Goal: Understand site structure: Grasp the organization and layout of the website

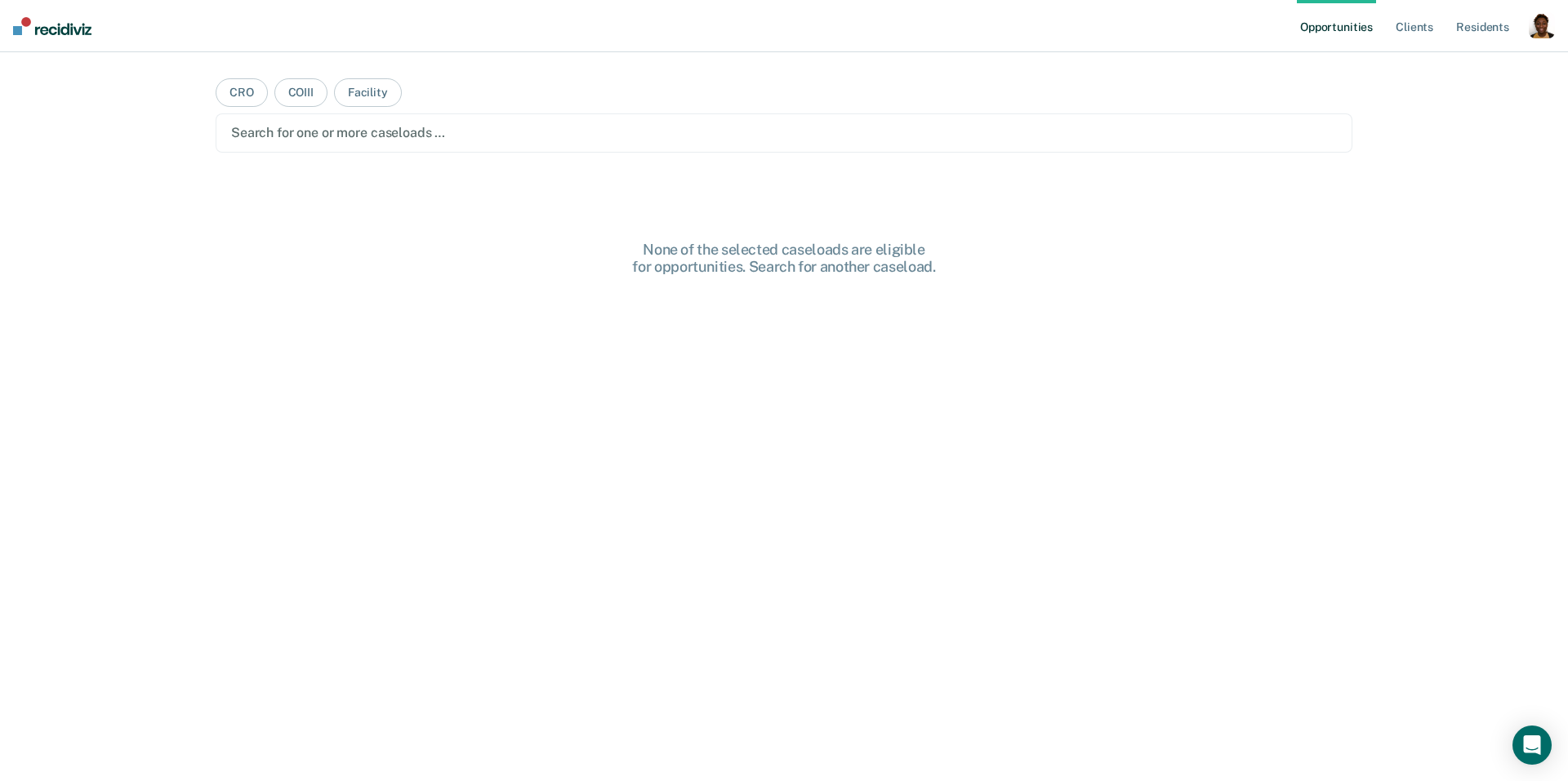
click at [1535, 32] on div "button" at bounding box center [1542, 25] width 26 height 26
click at [1453, 69] on link "Profile" at bounding box center [1476, 66] width 131 height 14
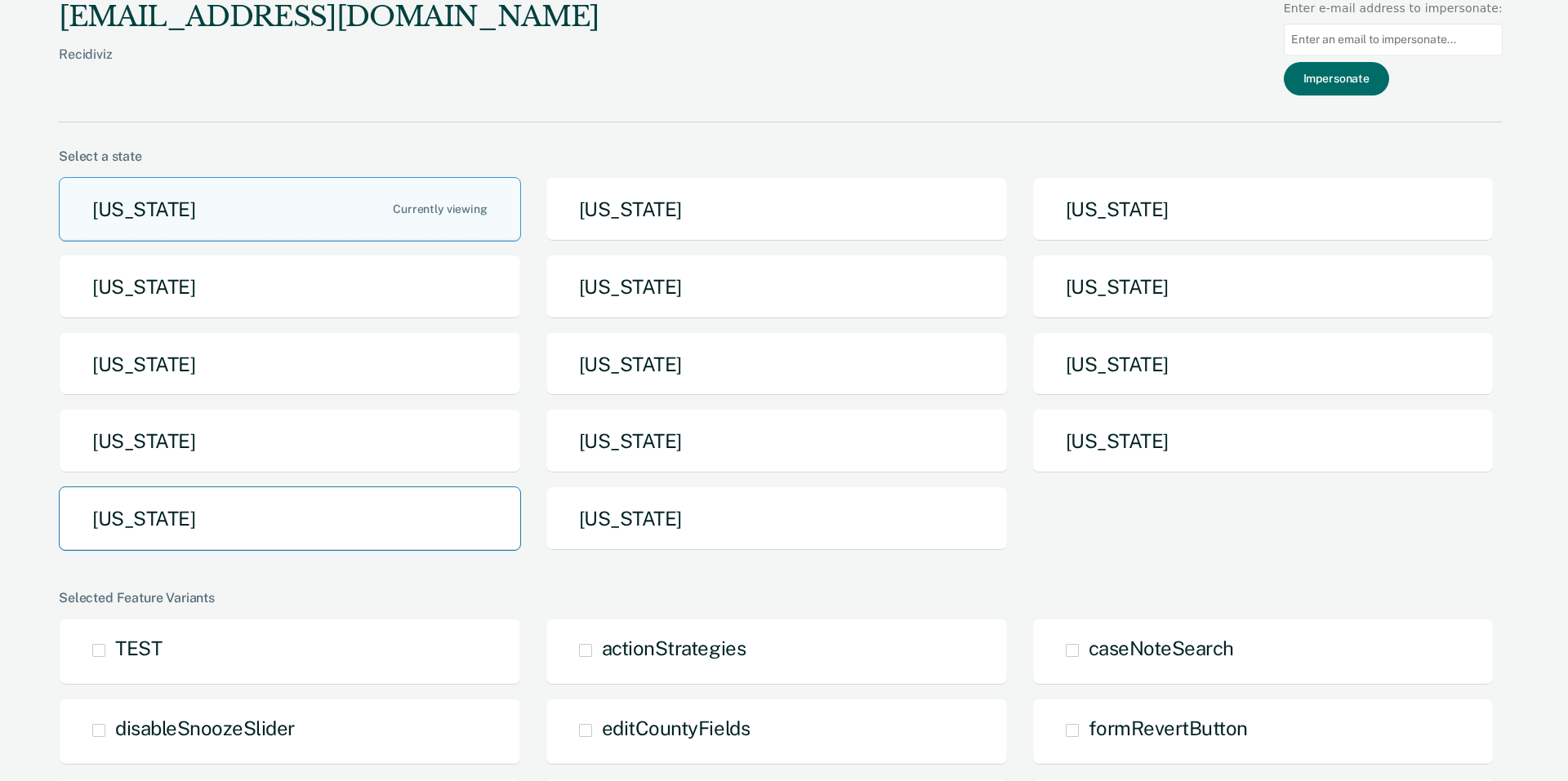
click at [238, 509] on button "[US_STATE]" at bounding box center [290, 518] width 463 height 64
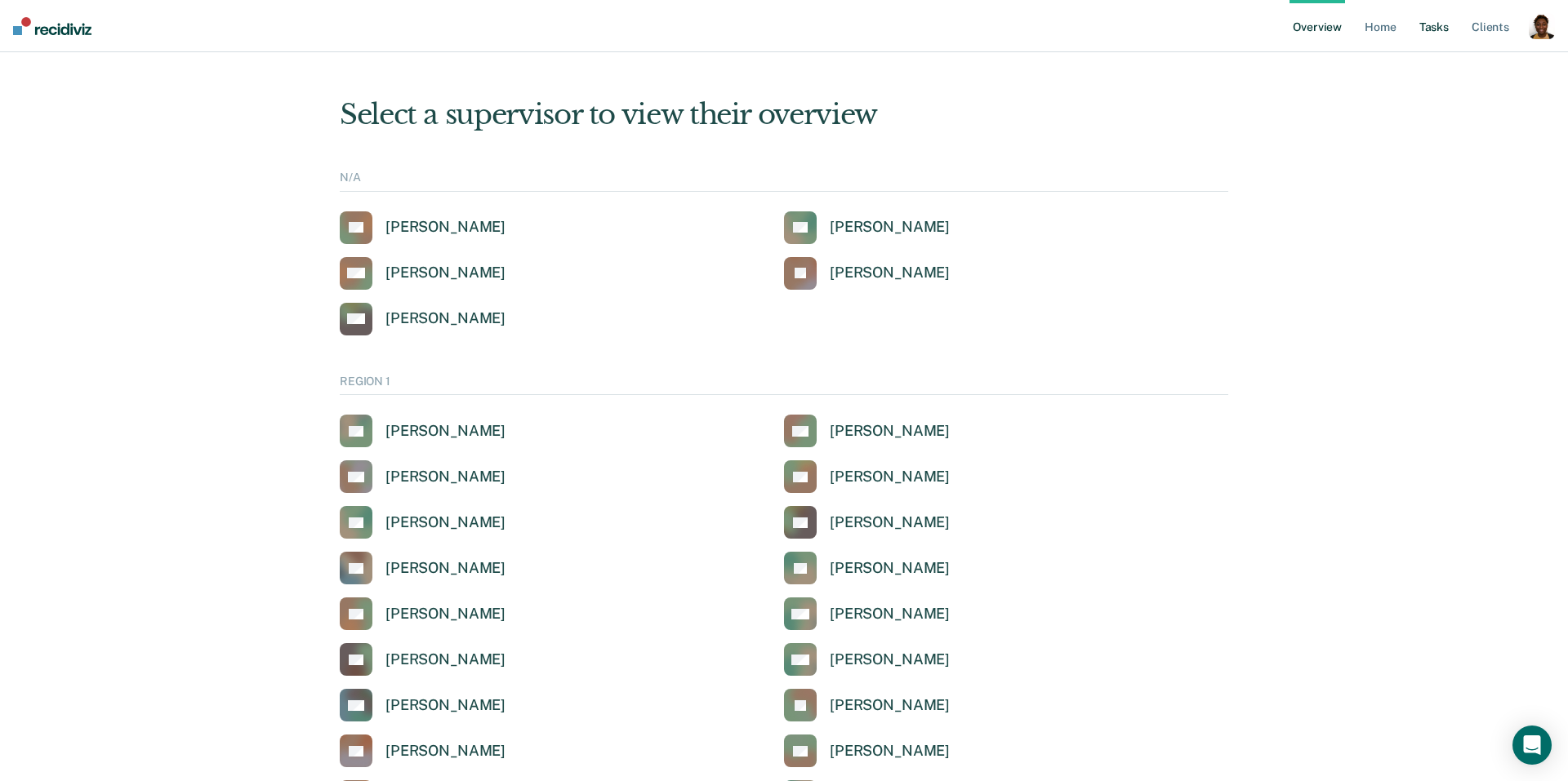
click at [1429, 25] on link "Tasks" at bounding box center [1434, 26] width 36 height 52
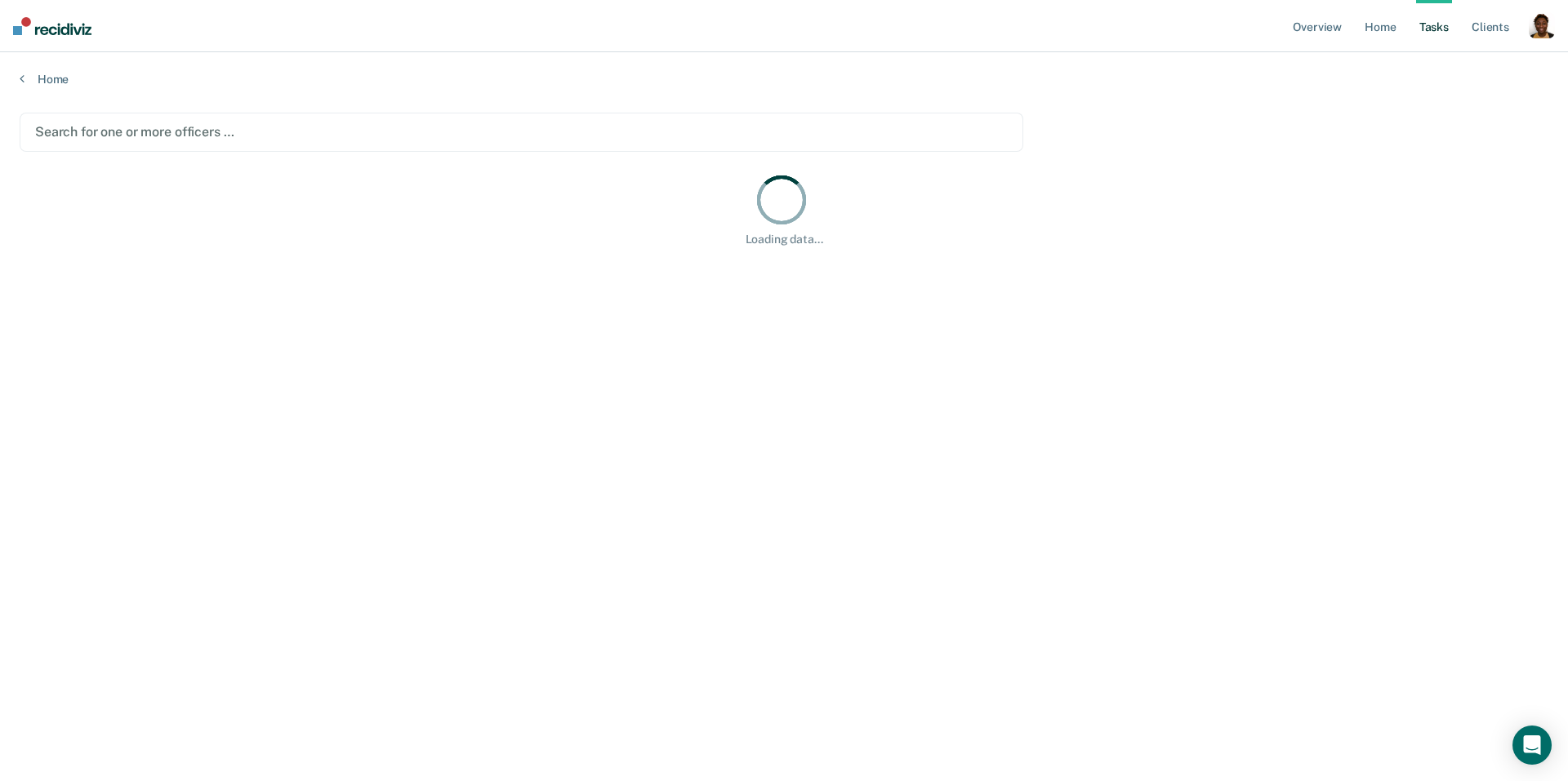
click at [1541, 29] on div "button" at bounding box center [1542, 25] width 26 height 26
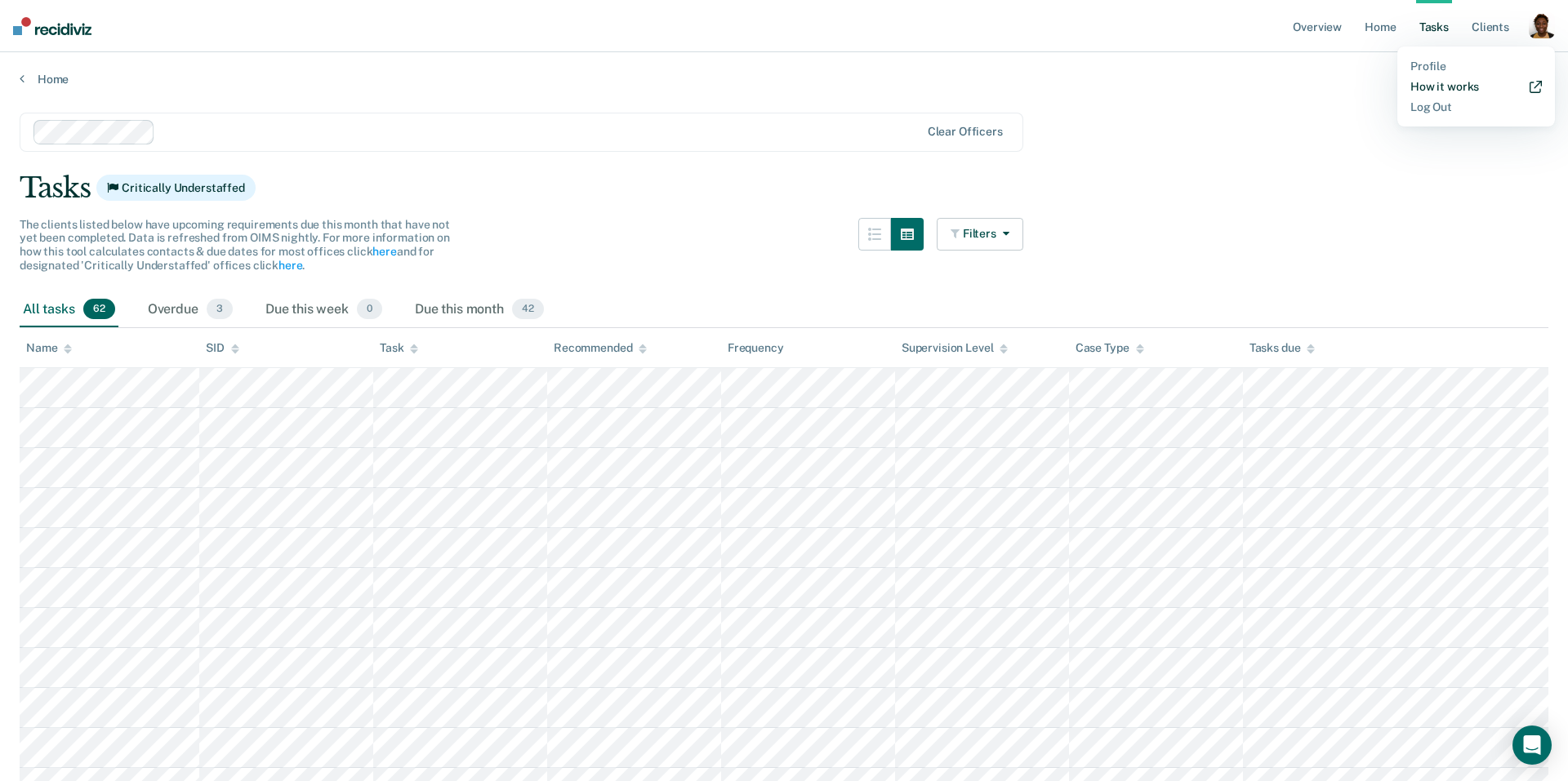
click at [1422, 84] on link "How it works" at bounding box center [1476, 87] width 131 height 14
